Goal: Task Accomplishment & Management: Manage account settings

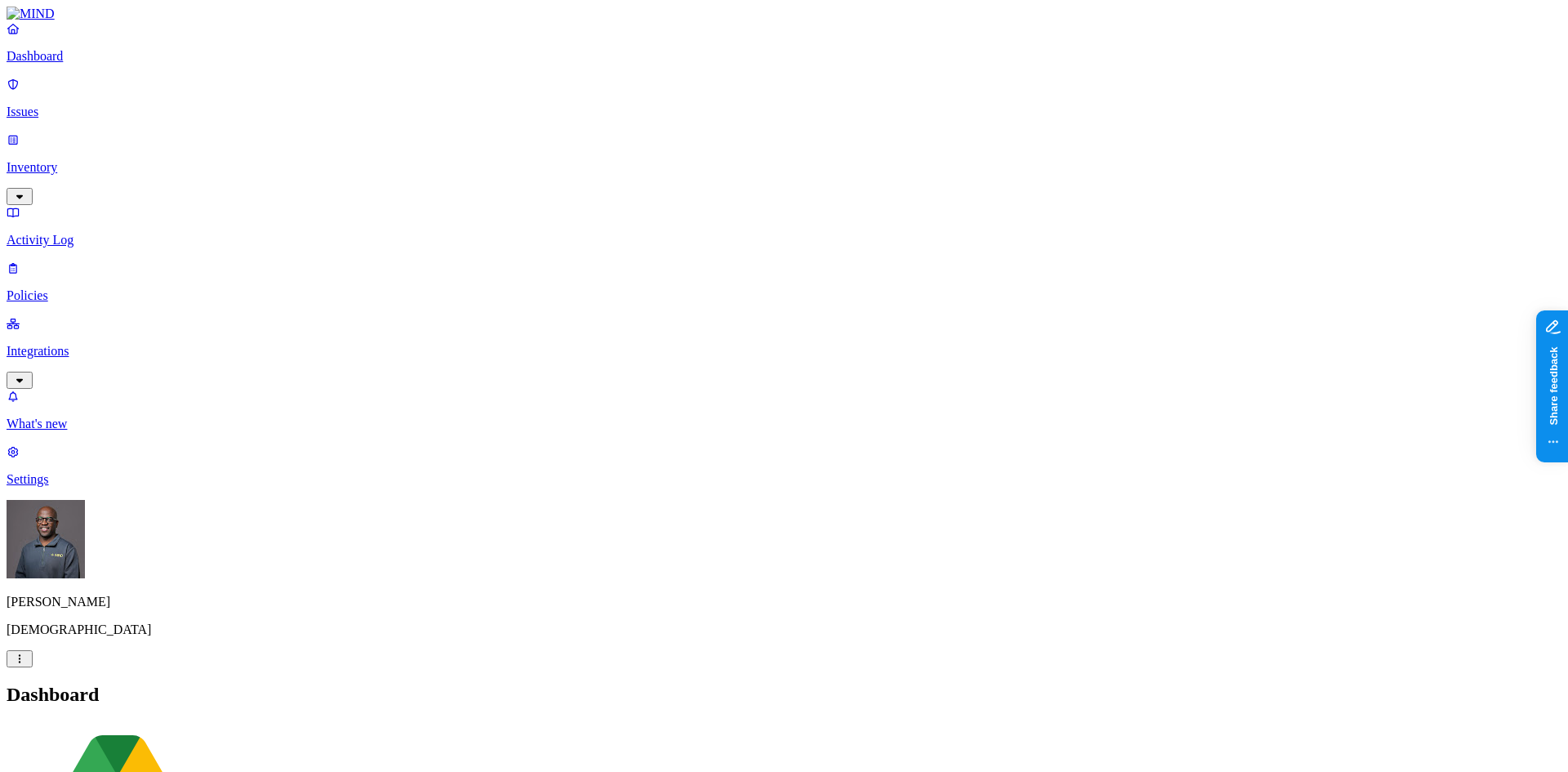
scroll to position [71, 0]
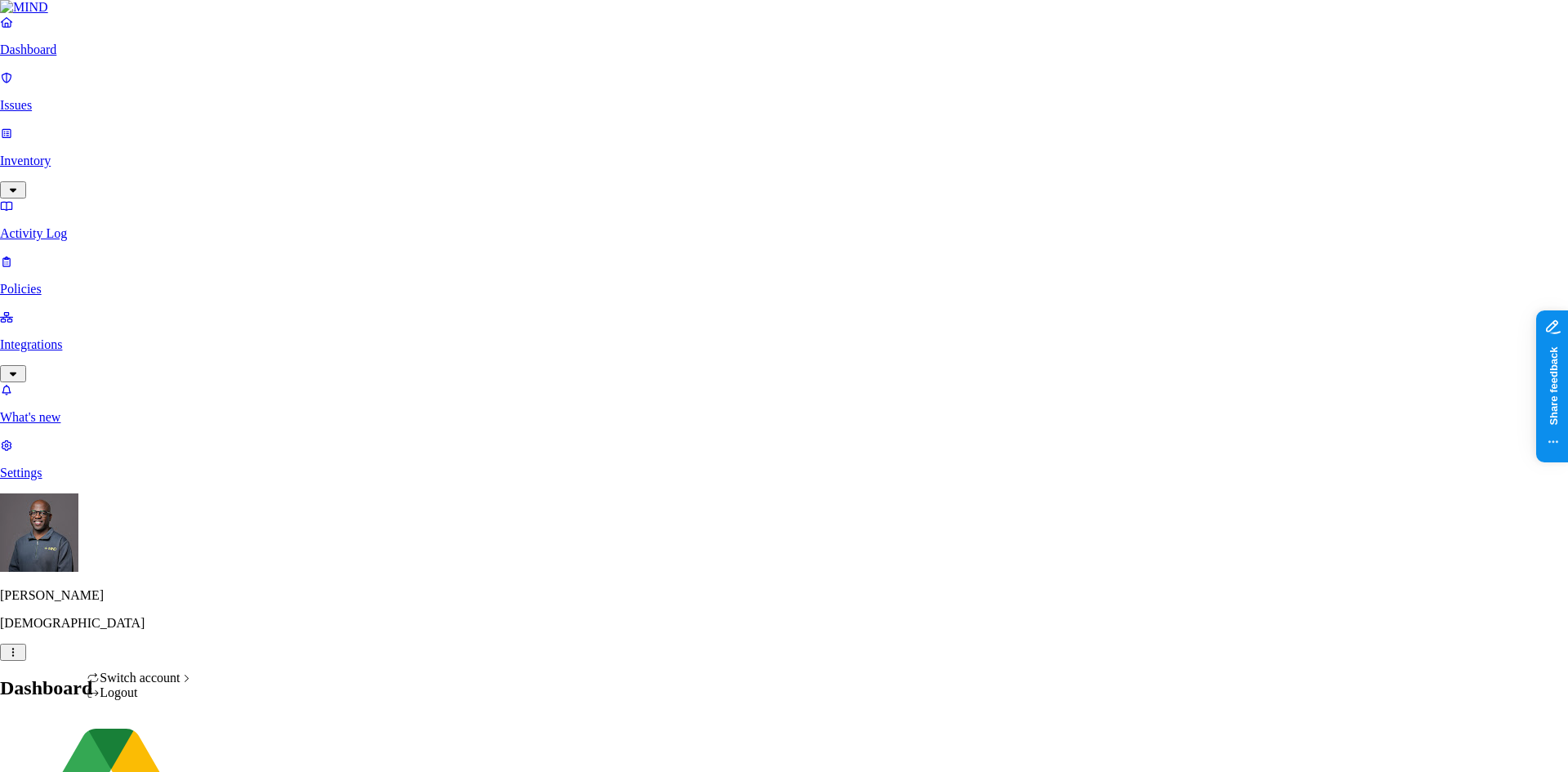
click at [139, 701] on div "Logout" at bounding box center [140, 693] width 107 height 15
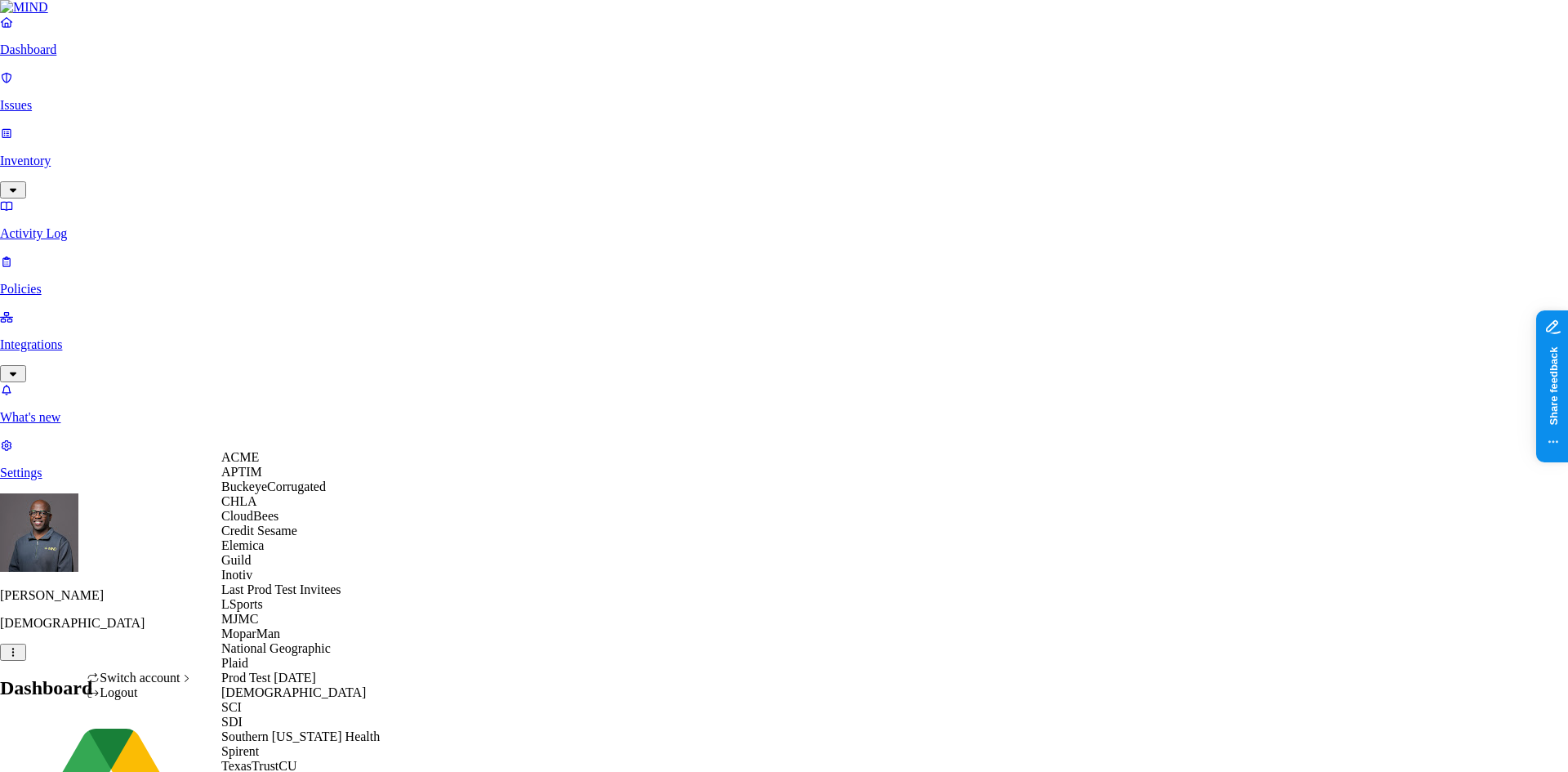
scroll to position [370, 0]
click at [242, 701] on span "SCI" at bounding box center [231, 708] width 20 height 14
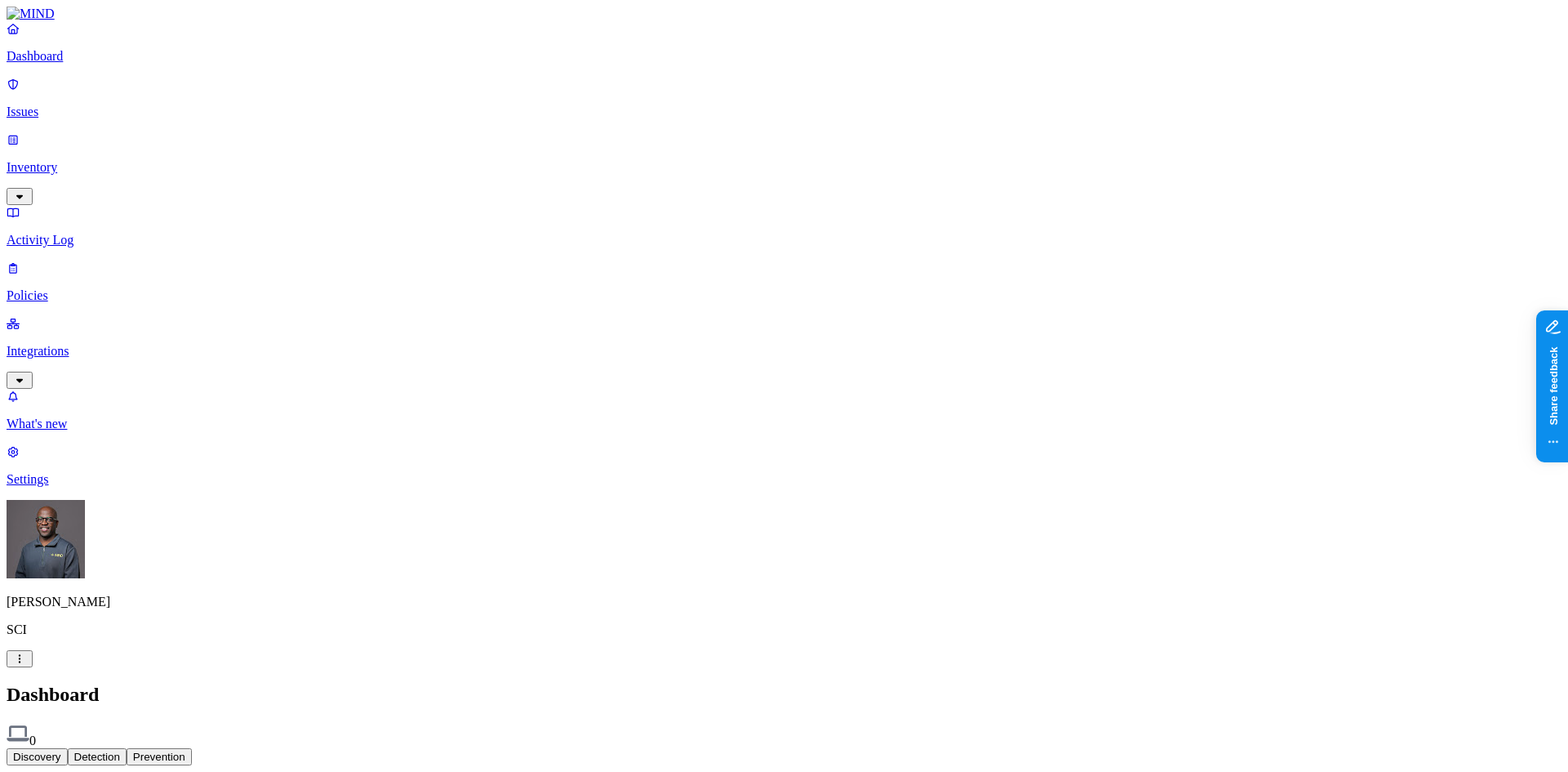
click at [57, 487] on p "Settings" at bounding box center [784, 480] width 1556 height 15
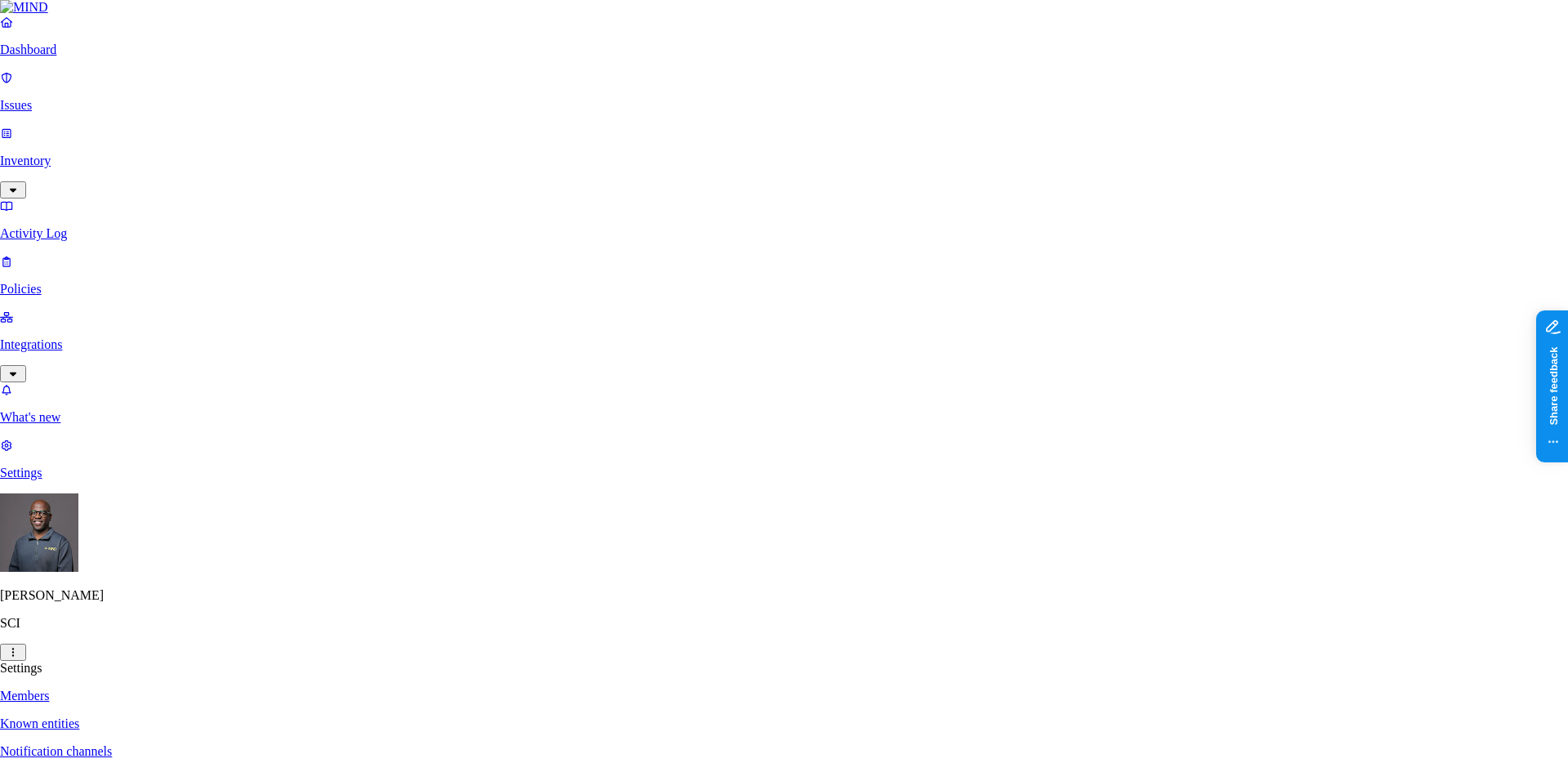
paste input "amine.jekki@sci-us.com"
type input "amine.jekki@sci-us.com"
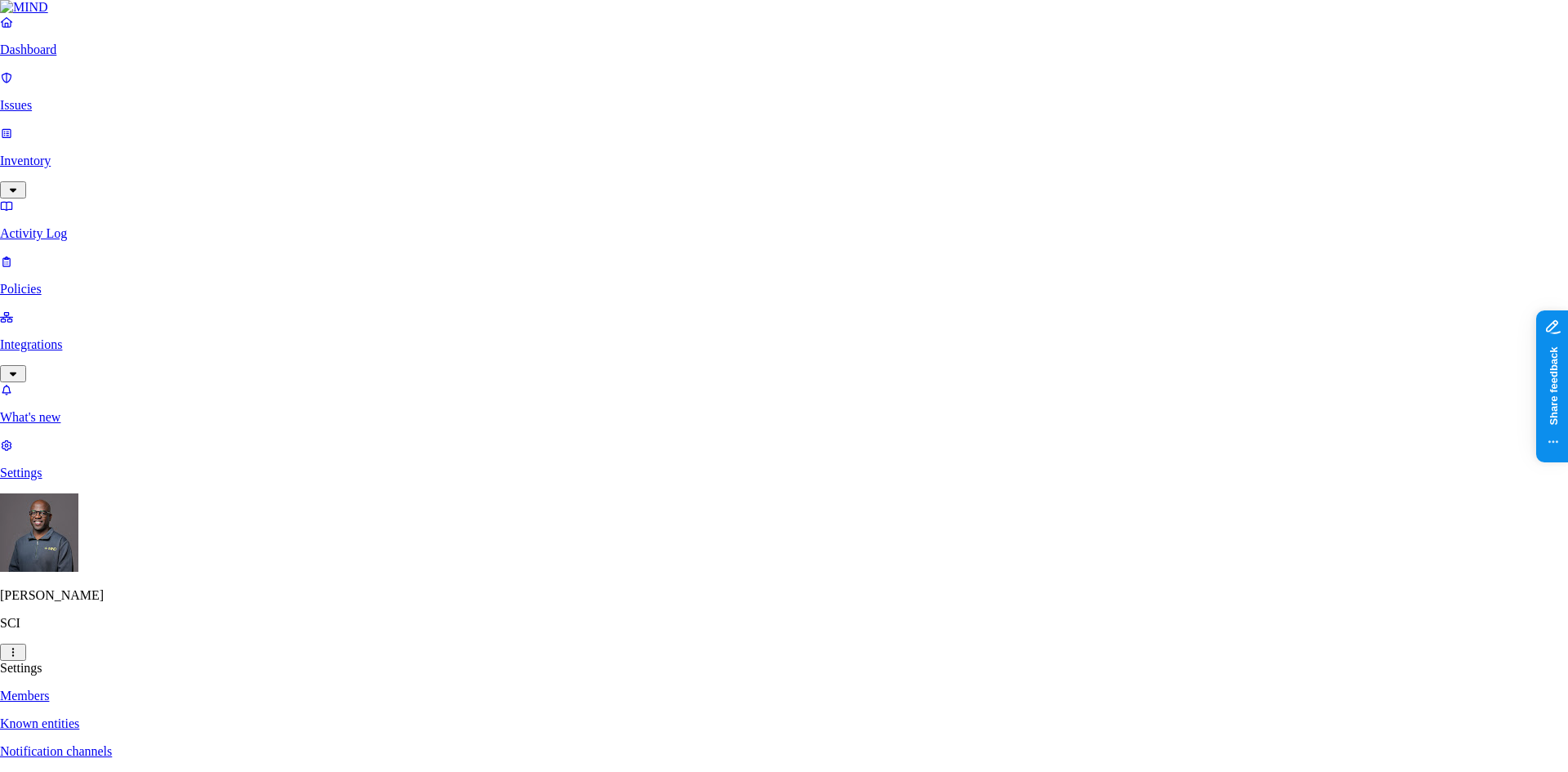
paste input "taiwo.adeeko@sci-us.com"
type input "taiwo.adeeko@sci-us.com"
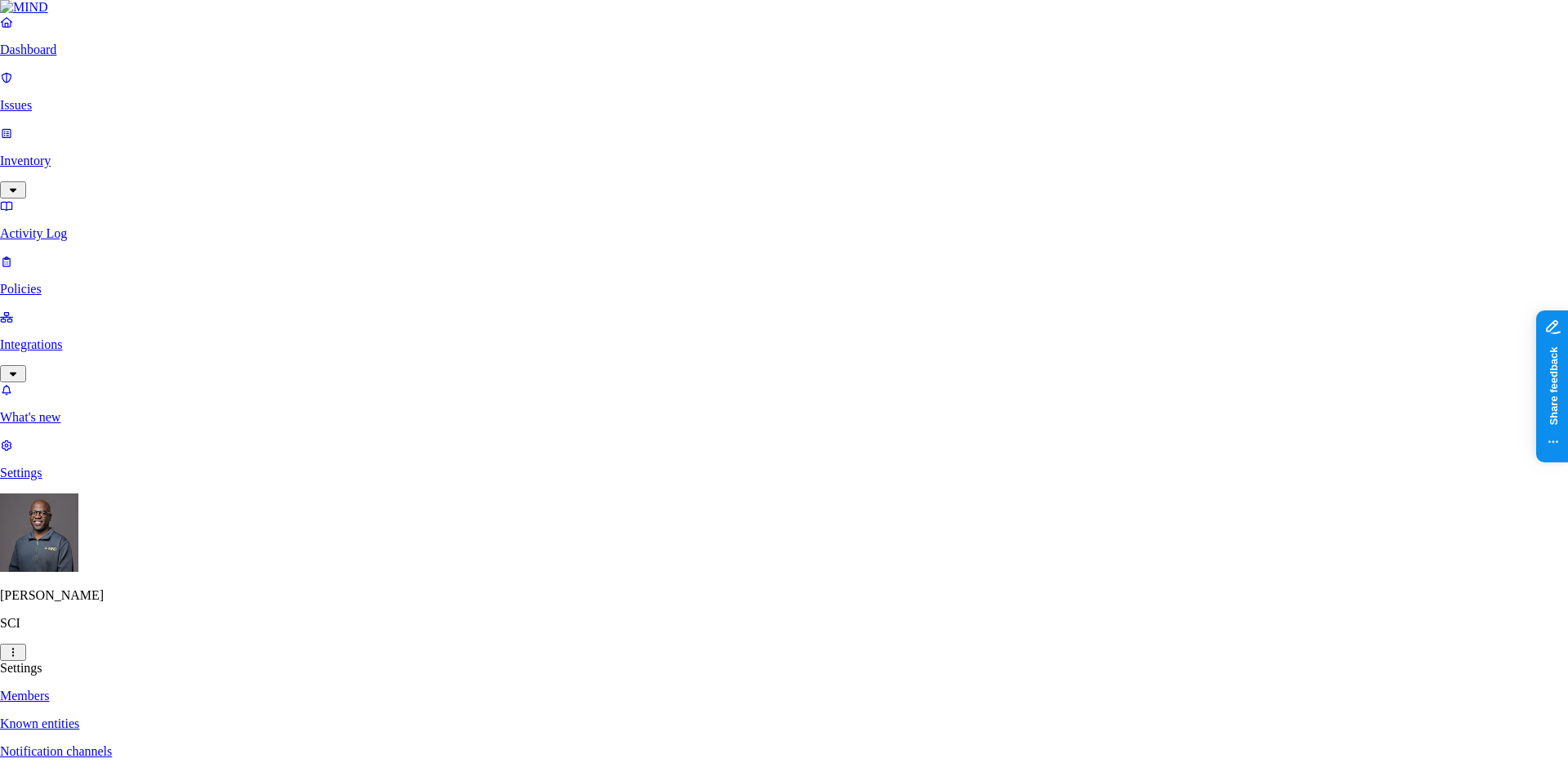
paste input "zachary.fletcher@sci-us.com"
type input "zachary.fletcher@sci-us.com"
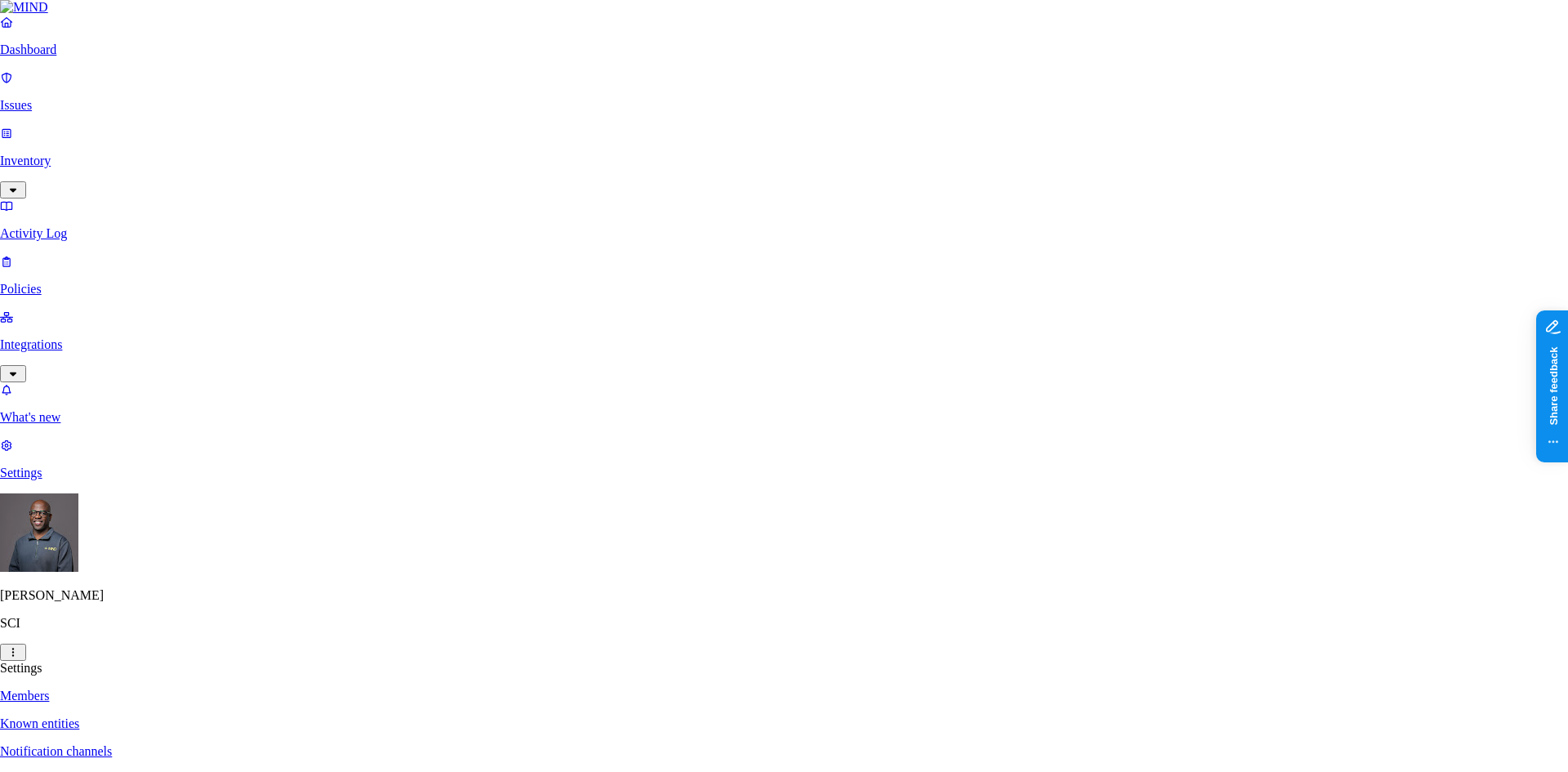
paste input "joshua.leighton@sci-us.com"
type input "joshua.leighton@sci-us.com"
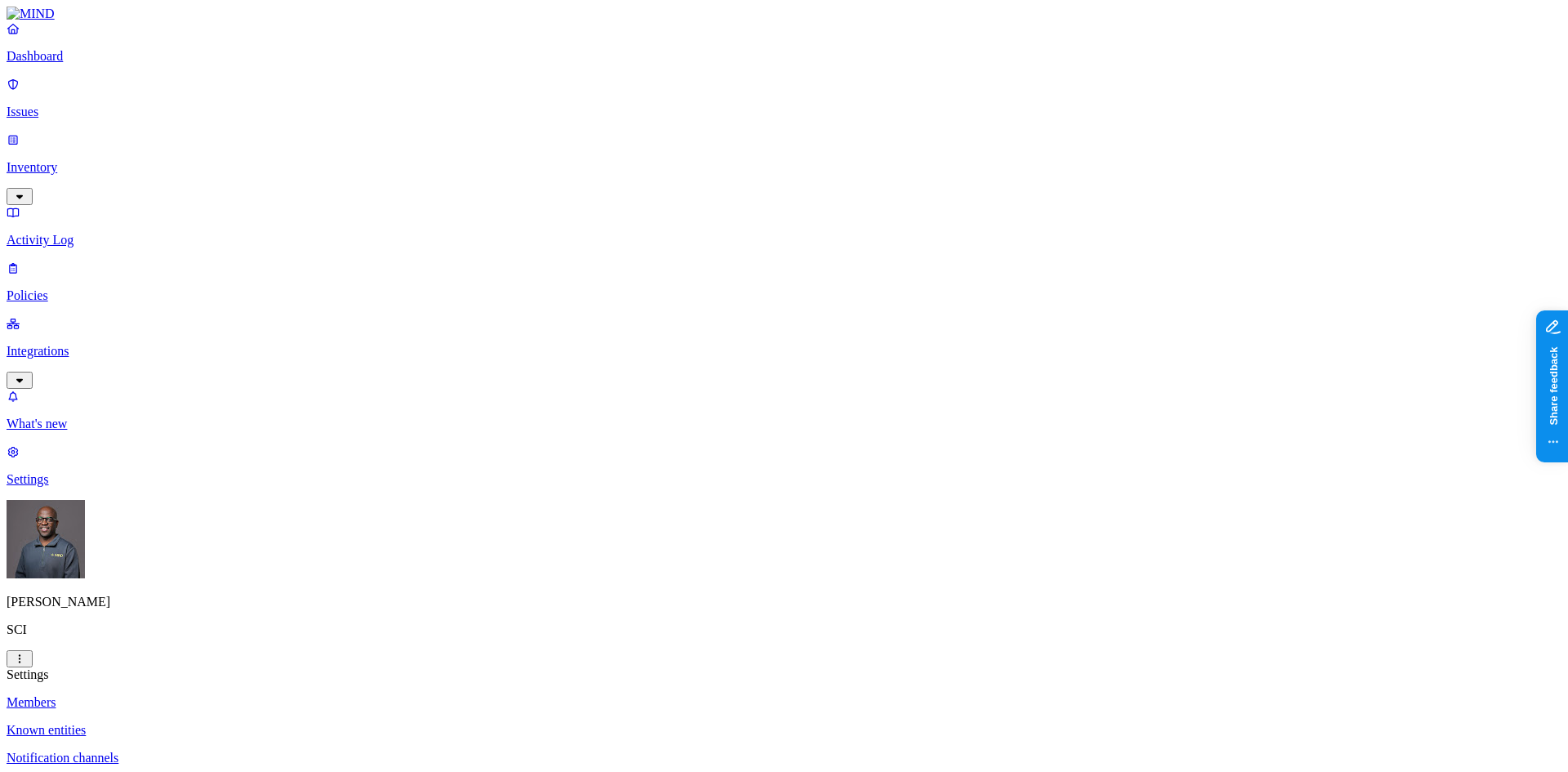
drag, startPoint x: 741, startPoint y: 161, endPoint x: 853, endPoint y: 159, distance: 112.0
copy figcaption "amine.jekki@sci-us.com"
click at [45, 288] on p "Policies" at bounding box center [784, 296] width 1556 height 15
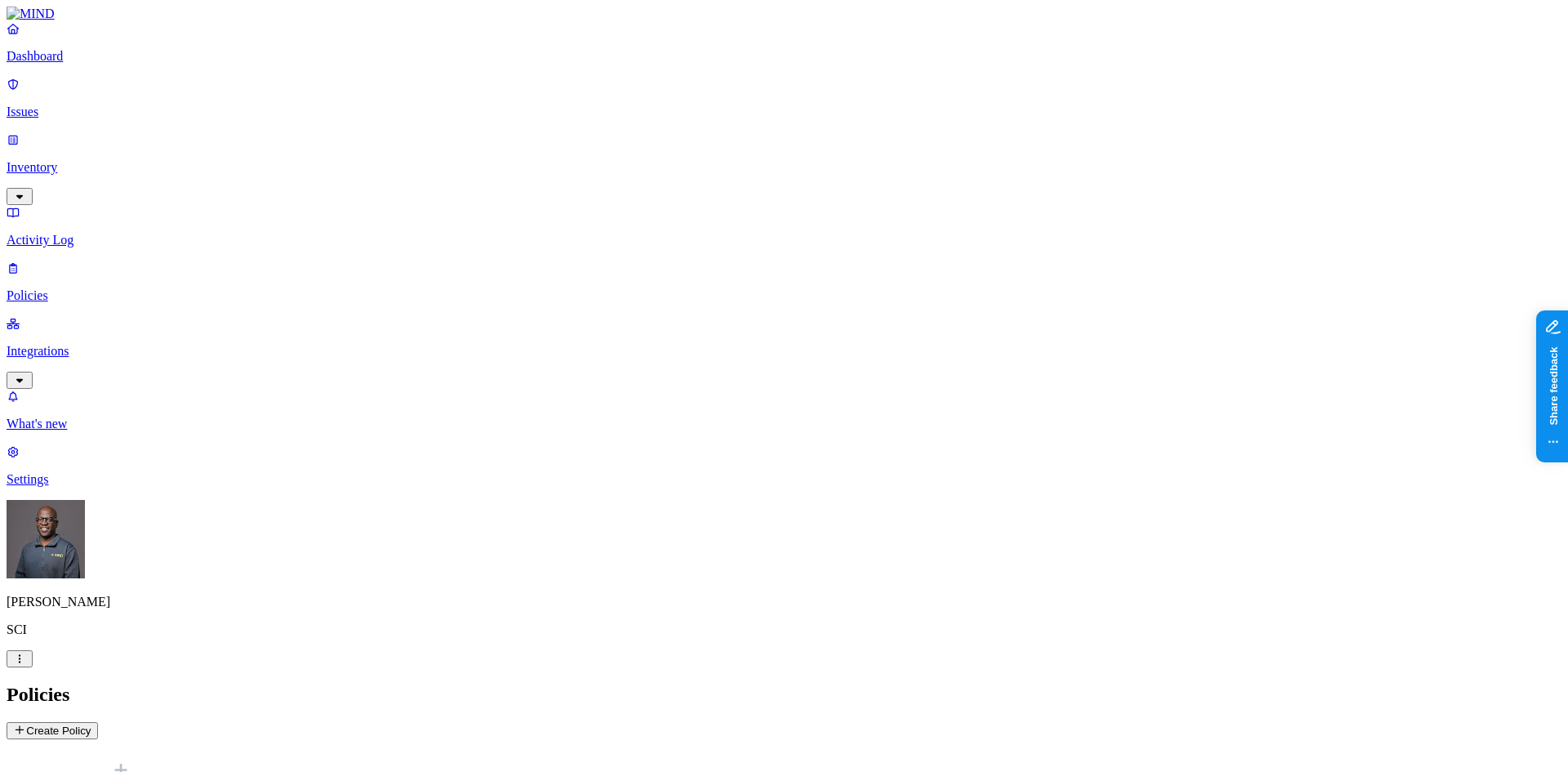
click at [70, 64] on p "Dashboard" at bounding box center [784, 56] width 1556 height 15
click at [62, 104] on p "Issues" at bounding box center [784, 111] width 1556 height 15
click at [59, 160] on p "Inventory" at bounding box center [784, 167] width 1556 height 15
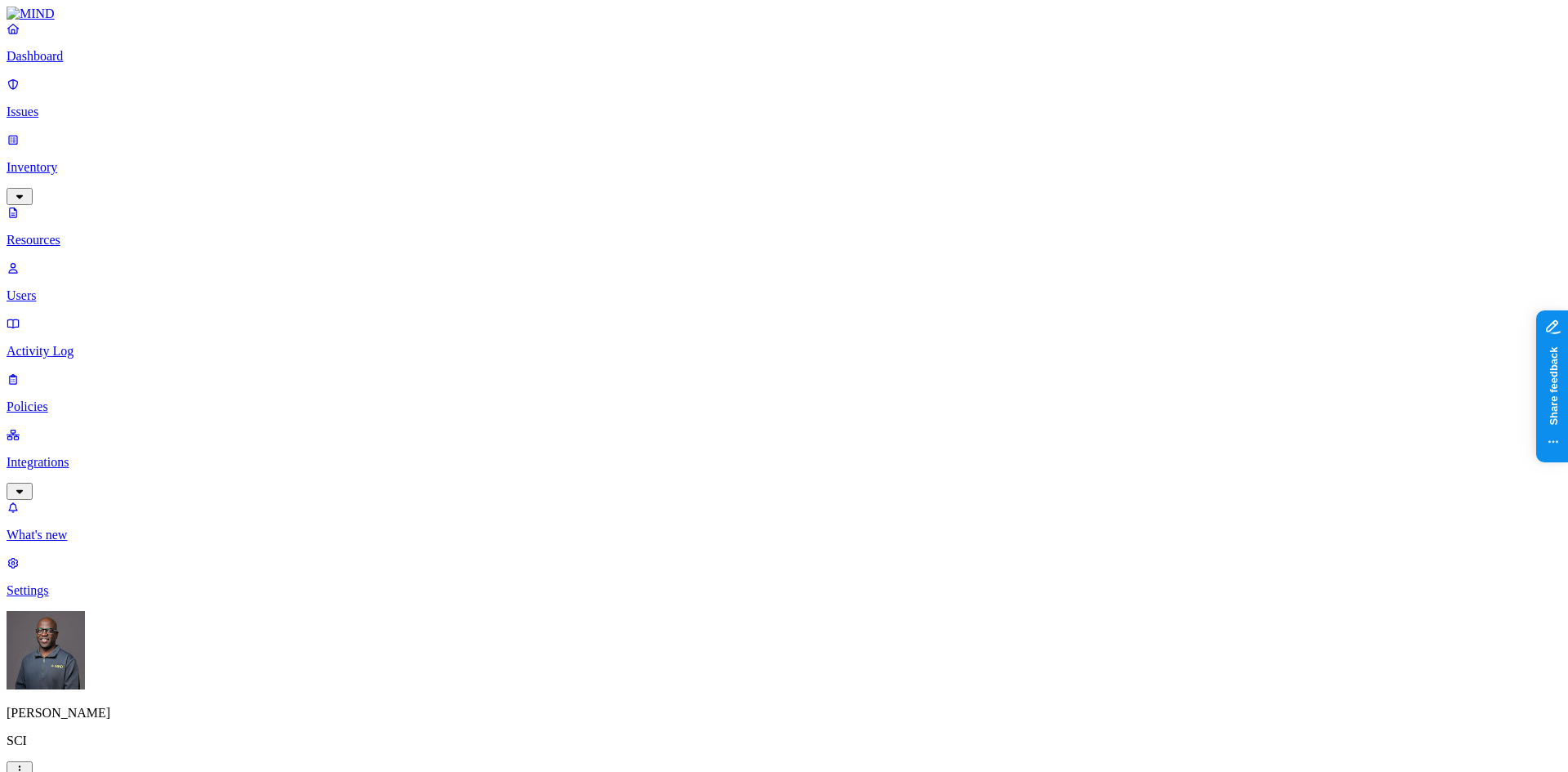
click at [77, 288] on p "Users" at bounding box center [784, 296] width 1556 height 15
click at [74, 344] on p "Activity Log" at bounding box center [784, 351] width 1556 height 15
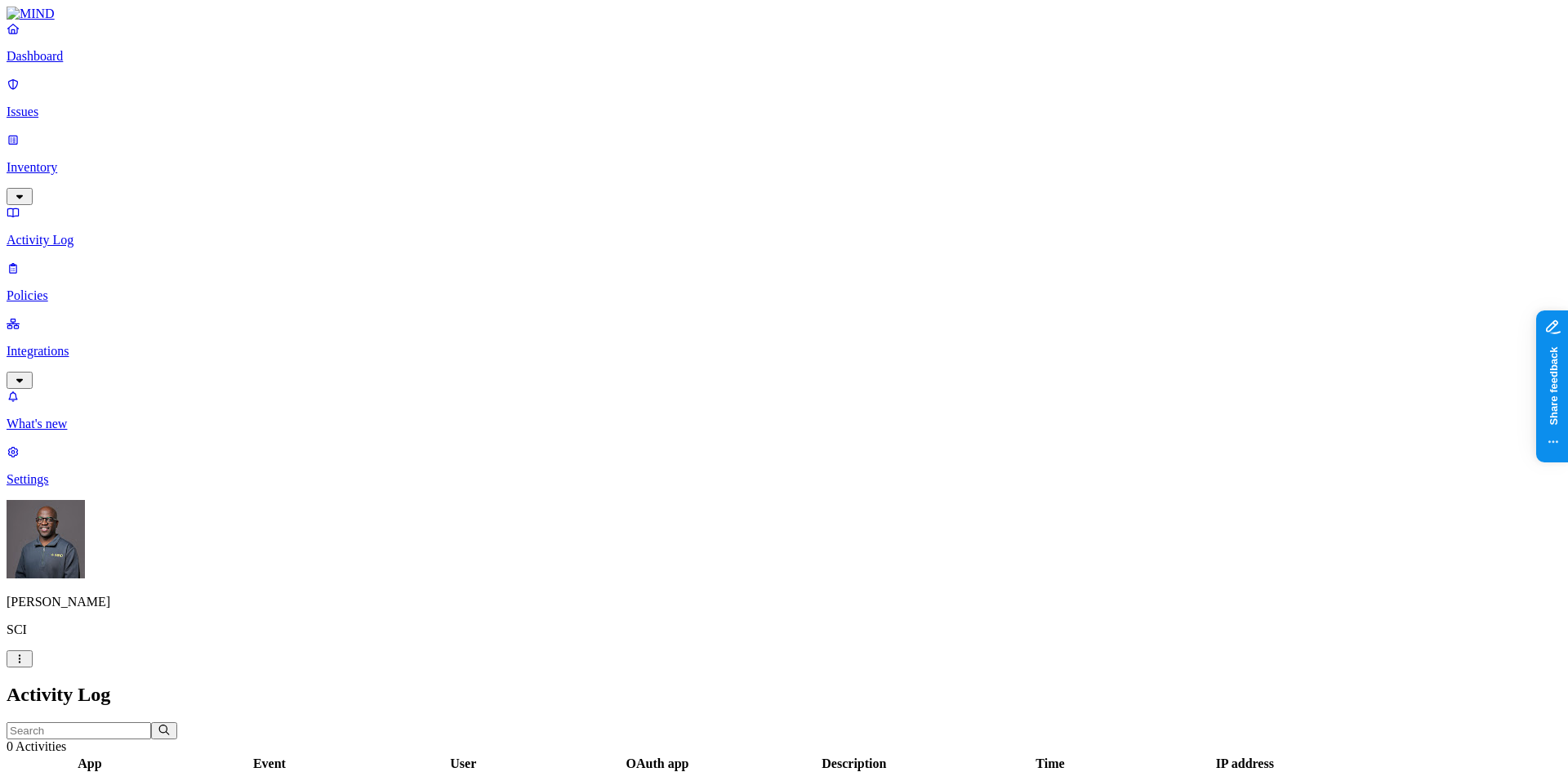
click at [50, 288] on p "Policies" at bounding box center [784, 296] width 1556 height 15
click at [81, 344] on p "Integrations" at bounding box center [784, 351] width 1556 height 15
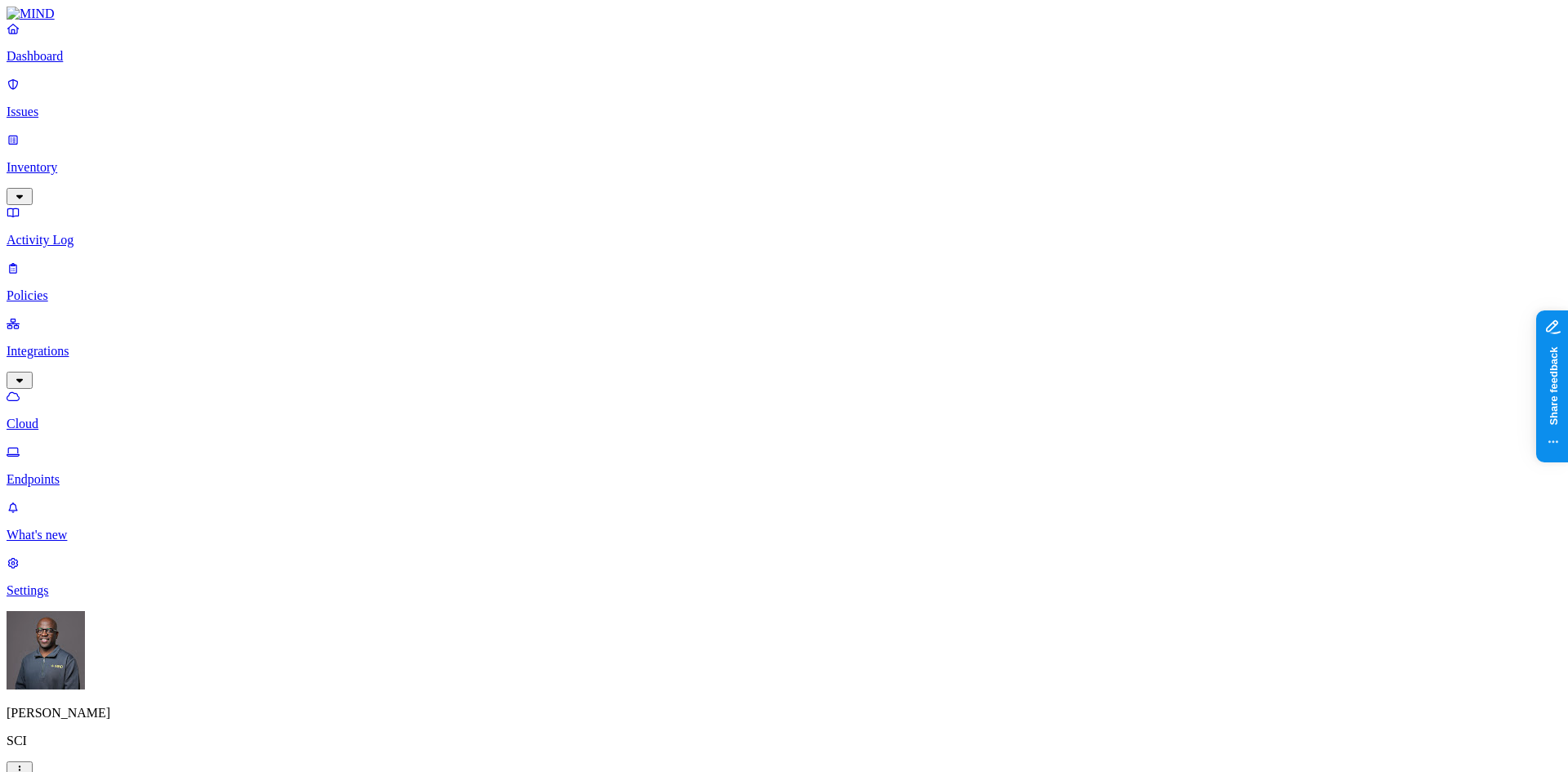
click at [69, 473] on p "Endpoints" at bounding box center [784, 480] width 1556 height 15
click at [68, 64] on p "Dashboard" at bounding box center [784, 56] width 1556 height 15
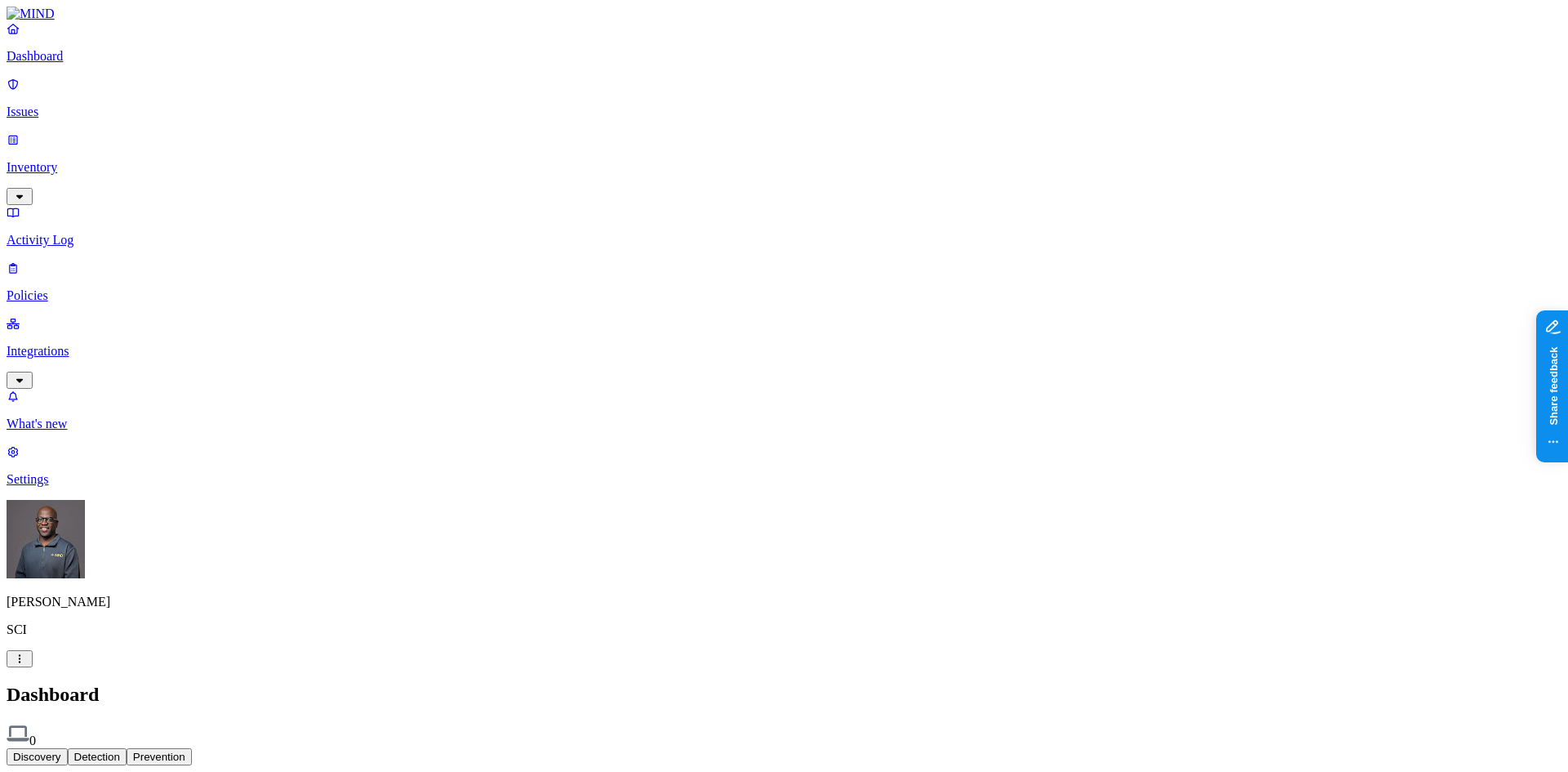
click at [57, 288] on p "Policies" at bounding box center [784, 296] width 1556 height 15
